Goal: Task Accomplishment & Management: Complete application form

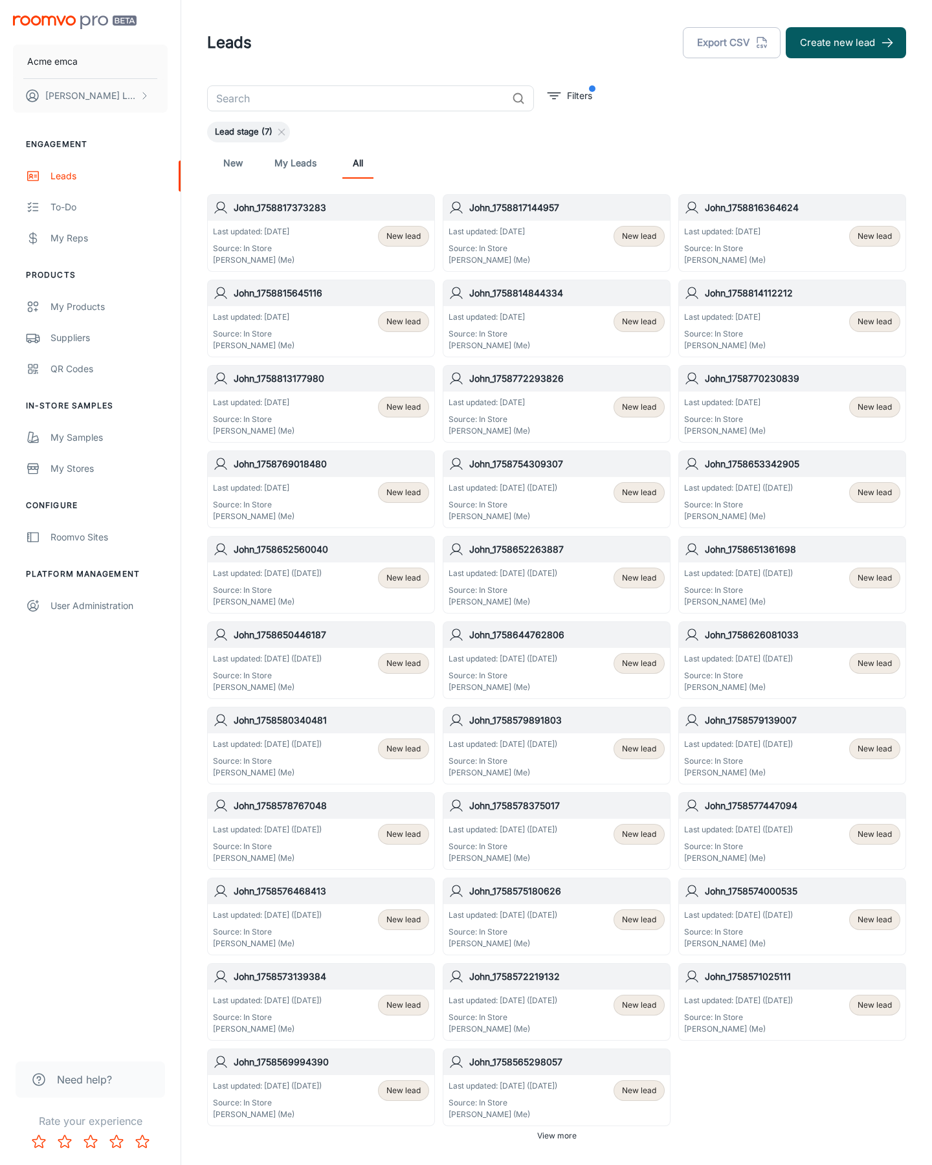
click at [846, 43] on button "Create new lead" at bounding box center [846, 42] width 120 height 31
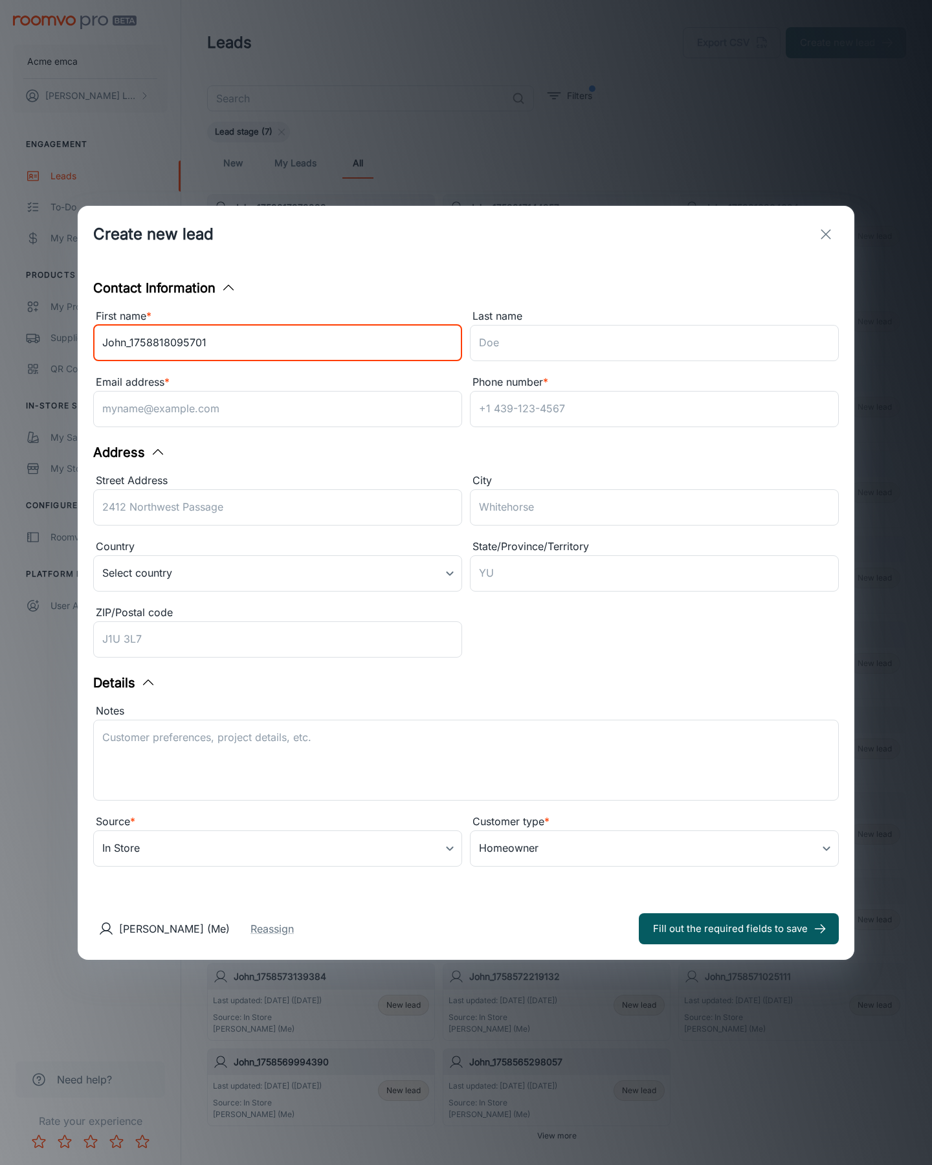
type input "John_1758818095701"
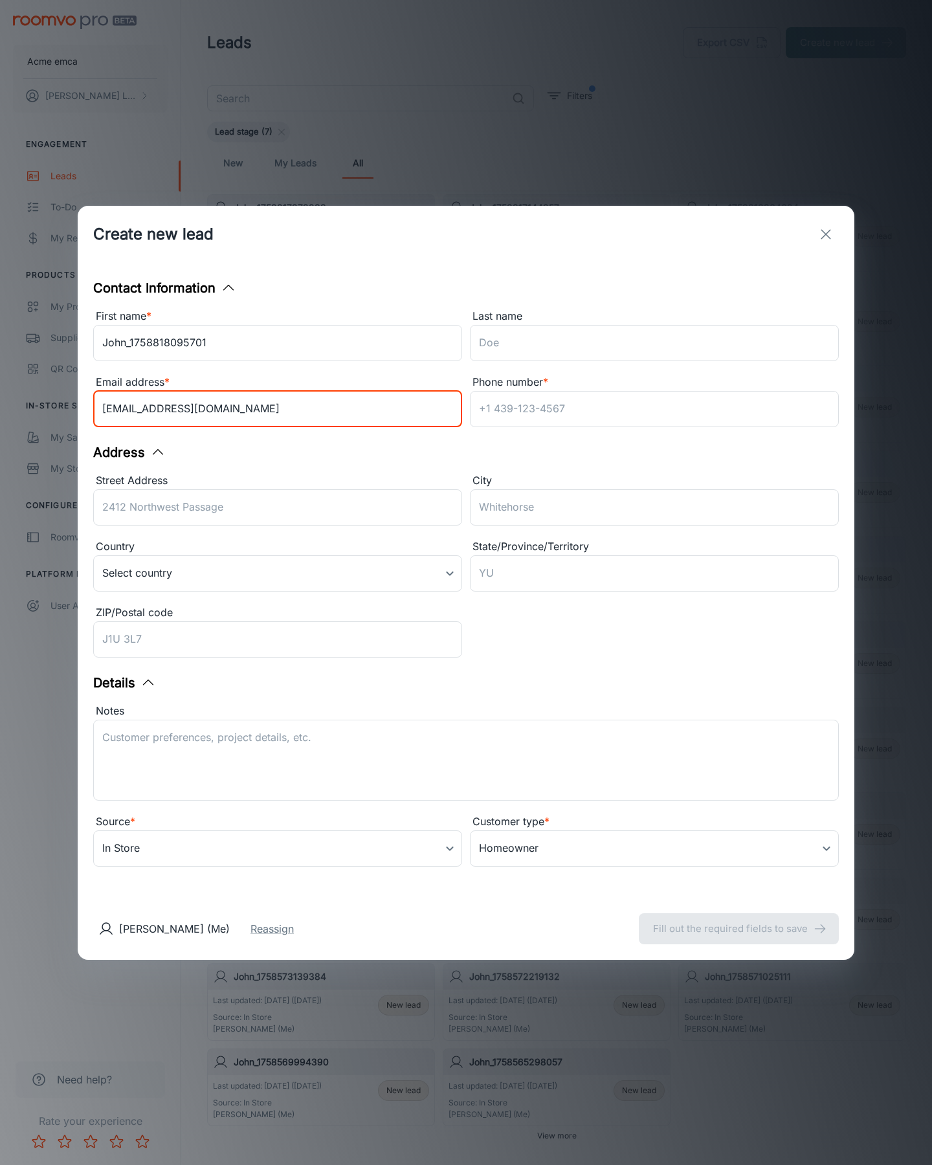
type input "[EMAIL_ADDRESS][DOMAIN_NAME]"
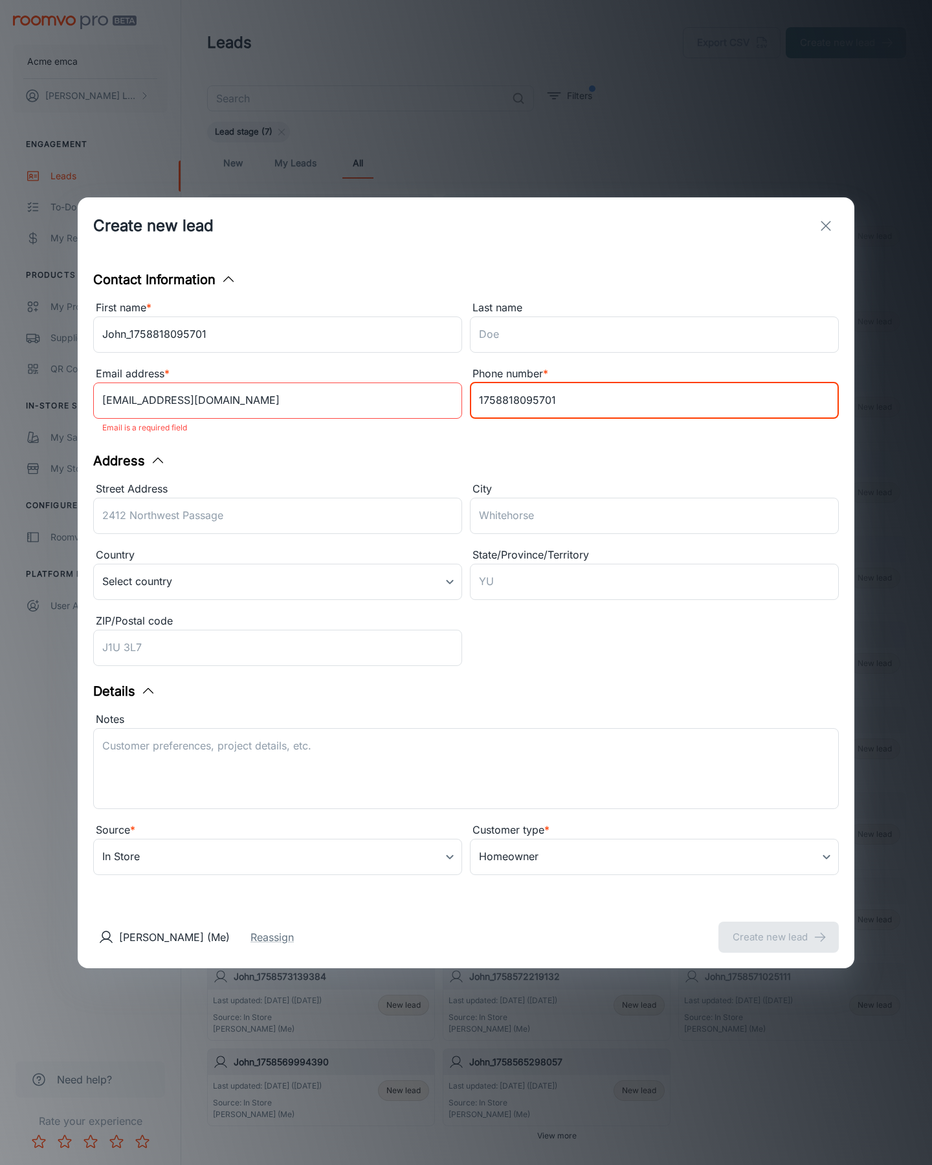
type input "1758818095701"
click at [779, 928] on button "Create new lead" at bounding box center [778, 937] width 120 height 31
